Goal: Transaction & Acquisition: Download file/media

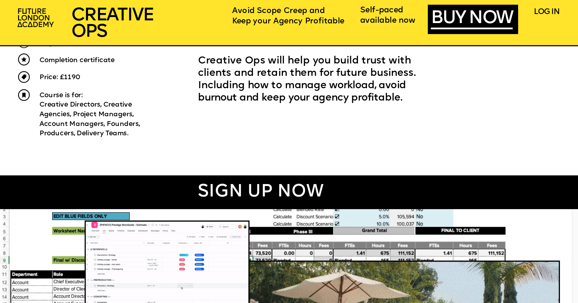
scroll to position [414, 0]
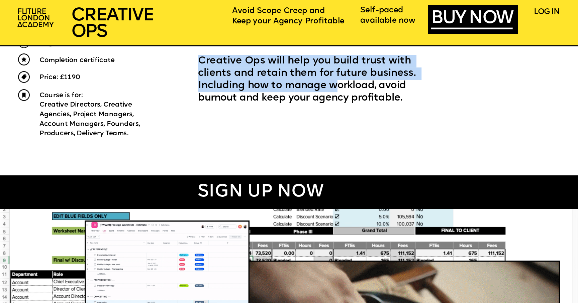
drag, startPoint x: 200, startPoint y: 62, endPoint x: 284, endPoint y: 81, distance: 86.0
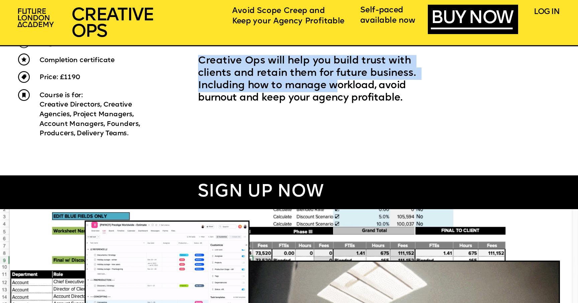
click at [284, 81] on p "Creative Ops will help you build trust with clients and retain them for future …" at bounding box center [321, 80] width 247 height 50
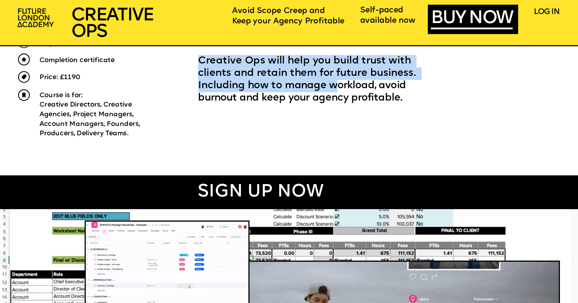
click at [284, 81] on p "Creative Ops will help you build trust with clients and retain them for future …" at bounding box center [321, 80] width 247 height 50
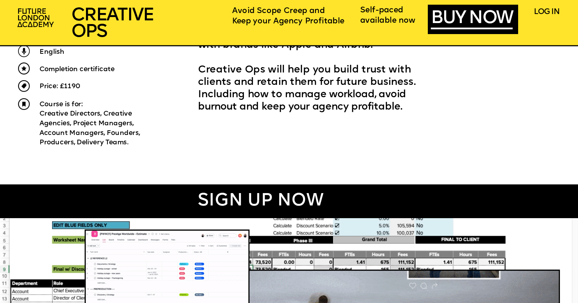
scroll to position [405, 0]
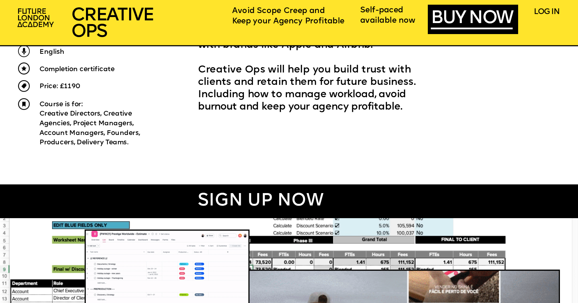
drag, startPoint x: 382, startPoint y: 82, endPoint x: 342, endPoint y: 109, distance: 48.0
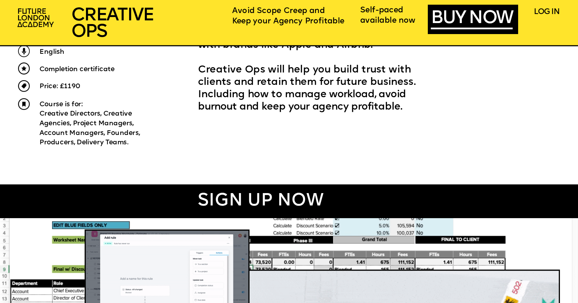
click at [342, 109] on p "Creative Ops will help you build trust with clients and retain them for future …" at bounding box center [321, 89] width 247 height 50
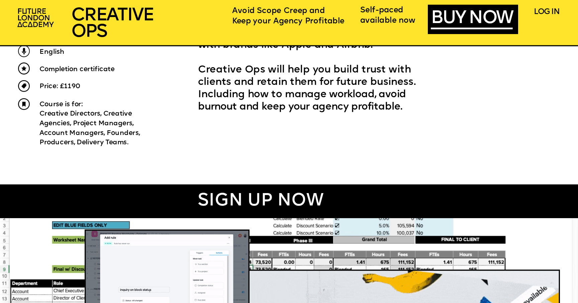
copy span "Including how to m anage workload, avoid burnout and keep your agency profitabl…"
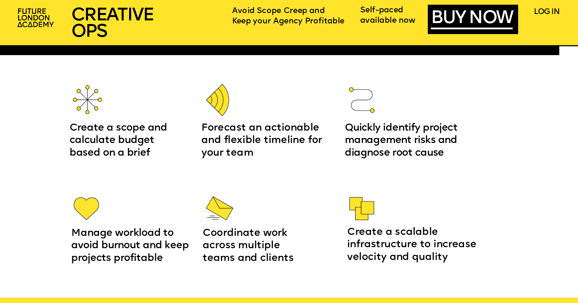
scroll to position [959, 0]
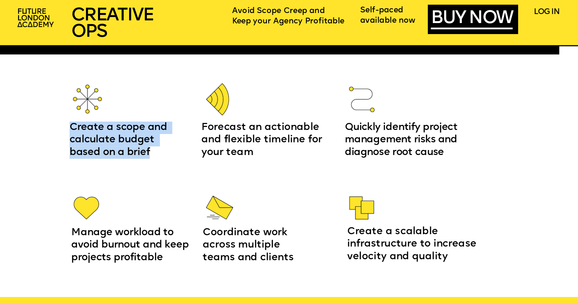
drag, startPoint x: 149, startPoint y: 151, endPoint x: 70, endPoint y: 127, distance: 83.0
click at [70, 127] on p "Create a scope and calculate budget based on a brief" at bounding box center [126, 140] width 113 height 37
copy span "Create a scope and calculate budget based on a brief"
click at [143, 141] on span "Create a scope and calculate budget based on a brief" at bounding box center [120, 140] width 100 height 35
drag, startPoint x: 149, startPoint y: 149, endPoint x: 70, endPoint y: 130, distance: 81.5
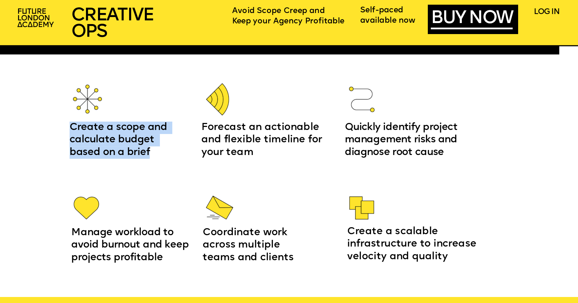
click at [70, 130] on p "Create a scope and calculate budget based on a brief" at bounding box center [126, 140] width 113 height 37
copy span "Create a scope and calculate budget based on a brief"
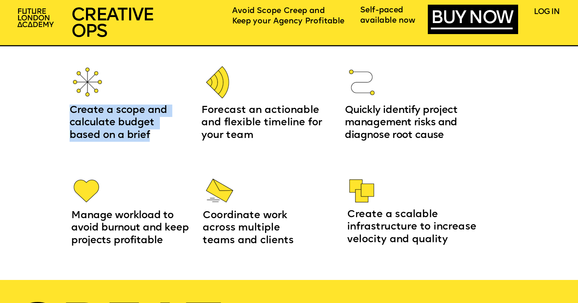
scroll to position [967, 0]
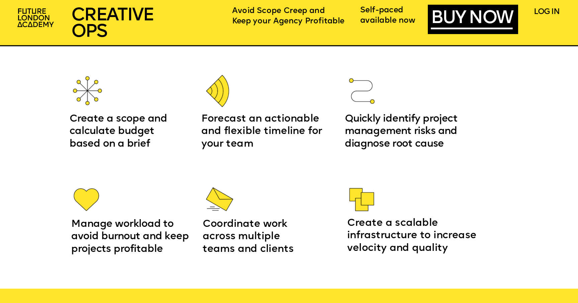
drag, startPoint x: 201, startPoint y: 116, endPoint x: 406, endPoint y: 204, distance: 223.2
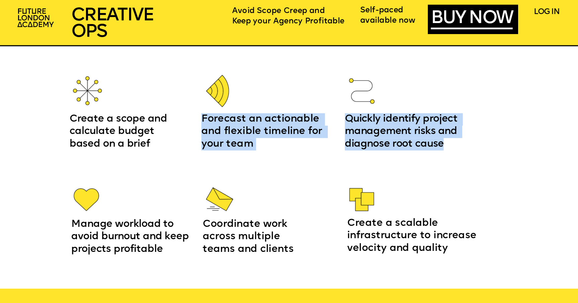
drag, startPoint x: 203, startPoint y: 120, endPoint x: 451, endPoint y: 146, distance: 250.2
copy div "Forecast an actionable and flexible timeline for your team Quickly identify pro…"
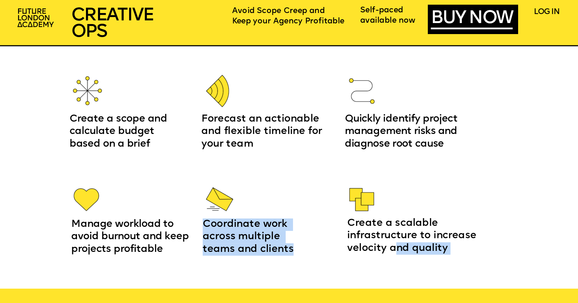
drag, startPoint x: 74, startPoint y: 224, endPoint x: 391, endPoint y: 243, distance: 317.6
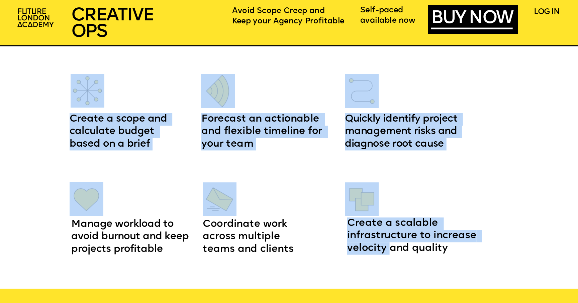
drag, startPoint x: 391, startPoint y: 243, endPoint x: 268, endPoint y: 243, distance: 122.4
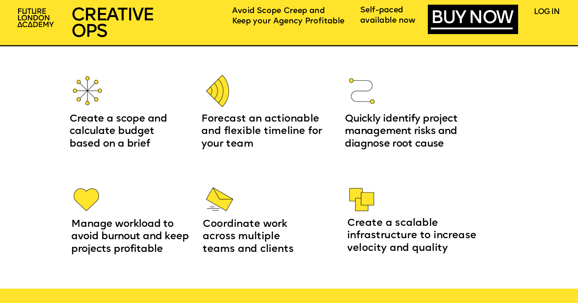
click at [183, 239] on span "Manage workload to avoid burnout and keep projects profitable" at bounding box center [131, 237] width 120 height 35
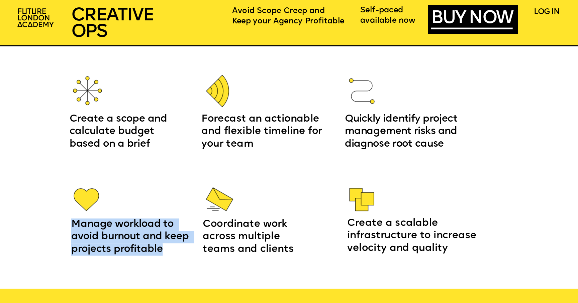
drag, startPoint x: 74, startPoint y: 224, endPoint x: 161, endPoint y: 246, distance: 89.8
click at [161, 246] on p "Manage workload to avoid burnout and keep projects profitable" at bounding box center [134, 237] width 127 height 37
copy span "Manage workload to avoid burnout and keep projects profitable"
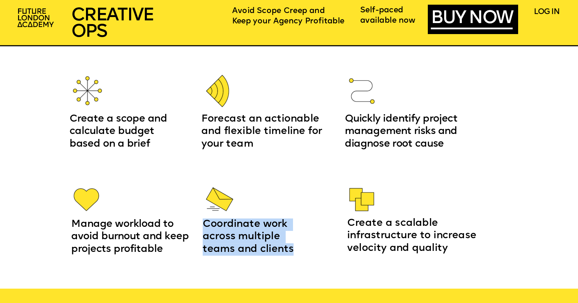
drag, startPoint x: 204, startPoint y: 223, endPoint x: 268, endPoint y: 247, distance: 69.1
click at [268, 247] on p "Coordinate work across multiple teams and clients" at bounding box center [258, 237] width 111 height 37
copy span "Coordinate work across multiple teams and clients"
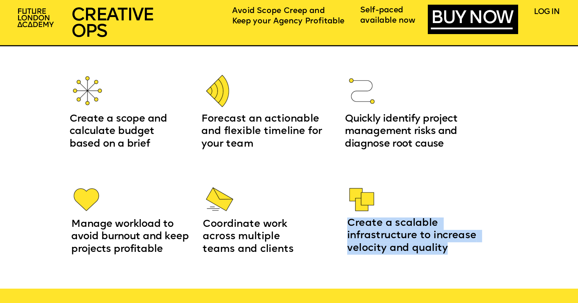
drag, startPoint x: 349, startPoint y: 222, endPoint x: 448, endPoint y: 246, distance: 102.0
click at [448, 246] on p "Create a scalable infrastructure to increase velocity and quality" at bounding box center [415, 236] width 136 height 37
copy span "Create a scalable infrastructure to increase velocity and quality"
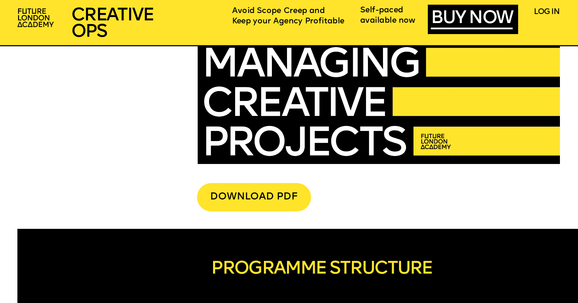
scroll to position [2040, 0]
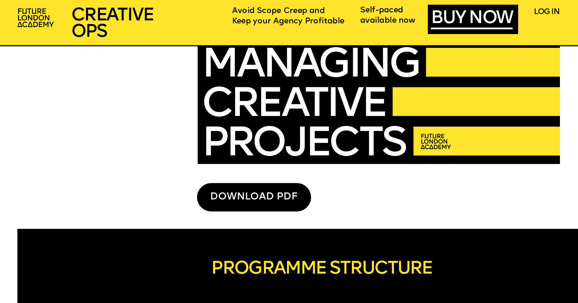
click at [267, 197] on div "DOWNLOAD PDF" at bounding box center [254, 197] width 114 height 28
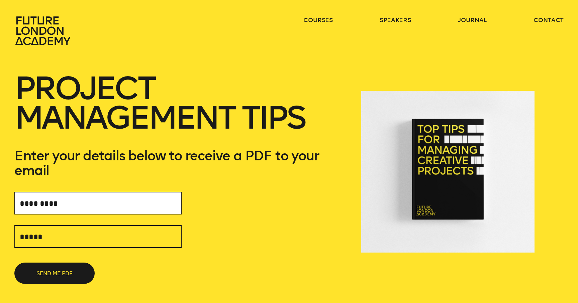
click at [91, 192] on input "text" at bounding box center [97, 203] width 167 height 23
type input "**********"
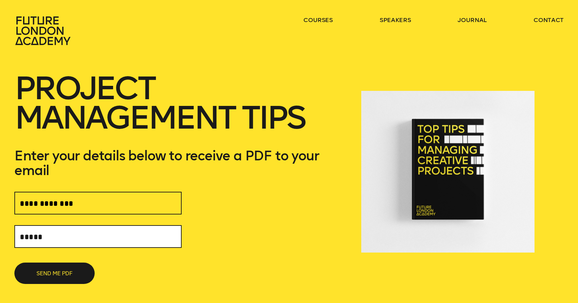
click at [81, 225] on input "text" at bounding box center [97, 236] width 167 height 23
type input "**********"
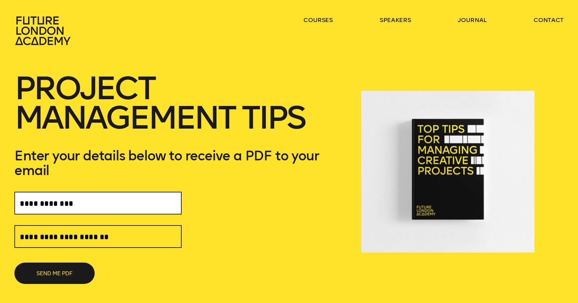
click at [80, 192] on input "**********" at bounding box center [97, 203] width 167 height 23
type input "********"
click at [14, 263] on button "SEND ME PDF" at bounding box center [54, 273] width 80 height 21
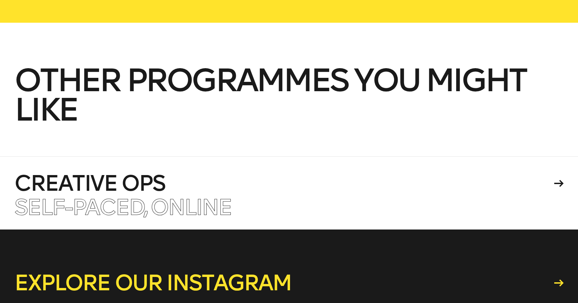
scroll to position [214, 0]
